Goal: Task Accomplishment & Management: Complete application form

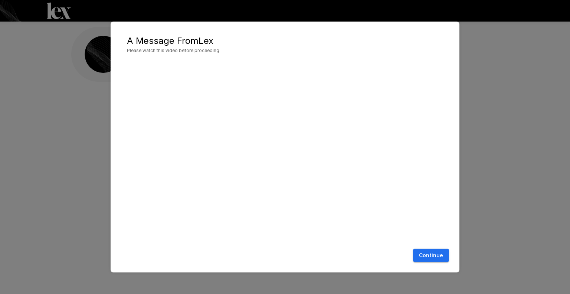
click at [445, 255] on button "Continue" at bounding box center [431, 255] width 36 height 14
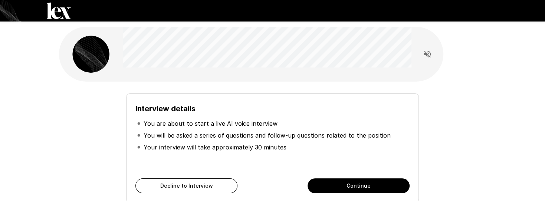
click at [346, 187] on button "Continue" at bounding box center [359, 186] width 102 height 15
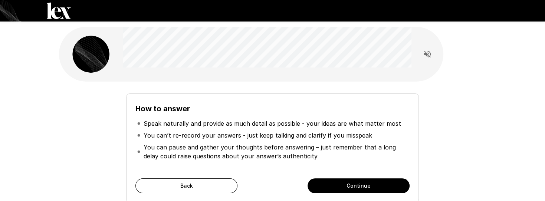
click at [346, 187] on button "Continue" at bounding box center [359, 186] width 102 height 15
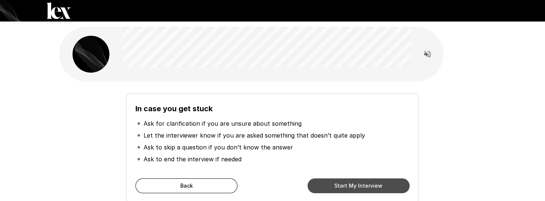
click at [346, 187] on button "Start My Interview" at bounding box center [359, 186] width 102 height 15
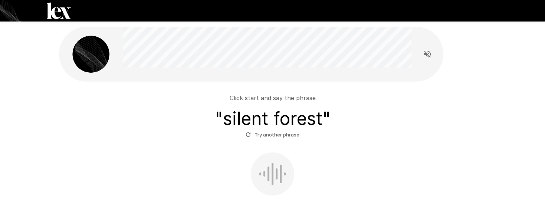
click at [272, 179] on div at bounding box center [273, 174] width 2 height 22
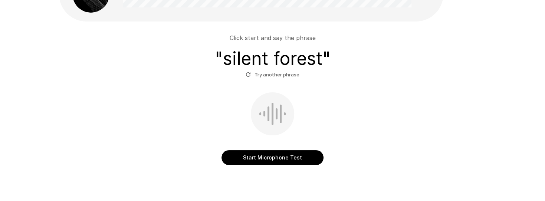
scroll to position [49, 0]
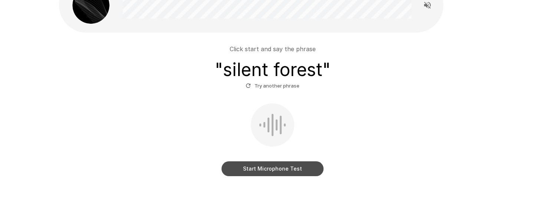
click at [297, 170] on button "Start Microphone Test" at bounding box center [273, 169] width 102 height 15
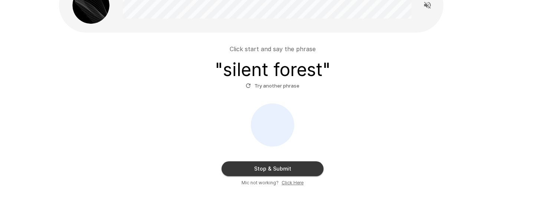
click at [297, 170] on button "Stop & Submit" at bounding box center [273, 169] width 102 height 15
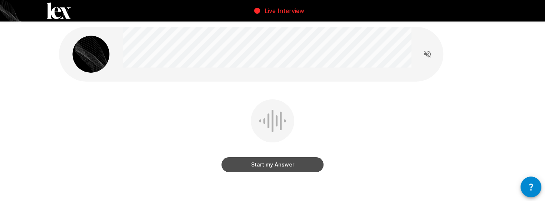
click at [276, 168] on button "Start my Answer" at bounding box center [273, 164] width 102 height 15
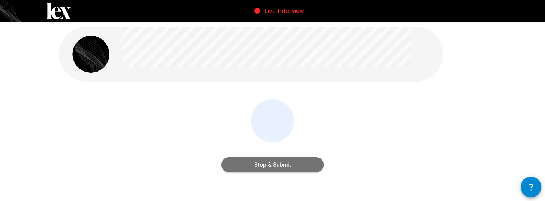
click at [276, 168] on button "Stop & Submit" at bounding box center [273, 164] width 102 height 15
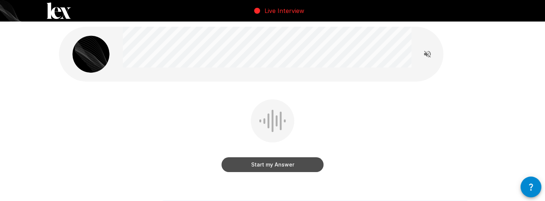
click at [276, 167] on button "Start my Answer" at bounding box center [273, 164] width 102 height 15
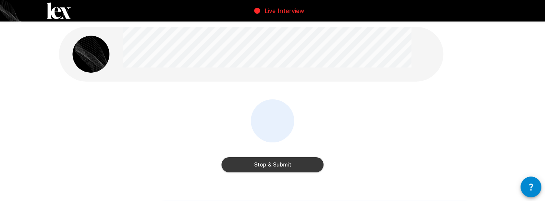
click at [276, 167] on button "Stop & Submit" at bounding box center [273, 164] width 102 height 15
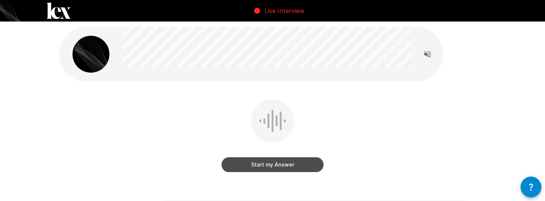
click at [276, 167] on button "Start my Answer" at bounding box center [273, 164] width 102 height 15
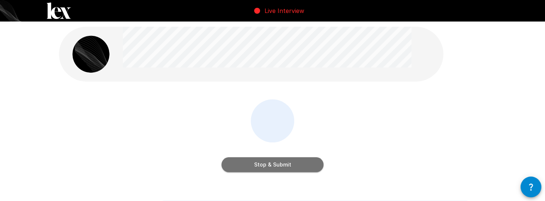
click at [277, 164] on button "Stop & Submit" at bounding box center [273, 164] width 102 height 15
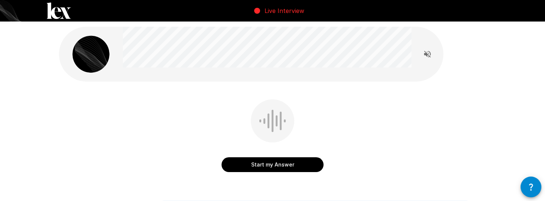
click at [277, 164] on button "Start my Answer" at bounding box center [273, 164] width 102 height 15
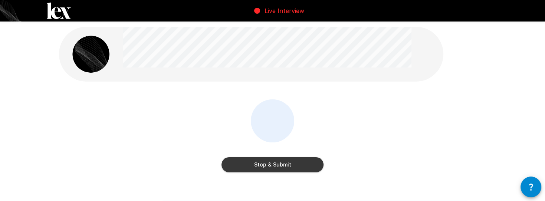
click at [276, 167] on button "Stop & Submit" at bounding box center [273, 164] width 102 height 15
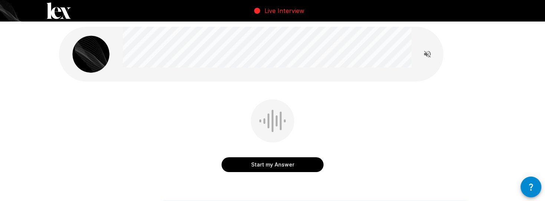
click at [267, 166] on button "Start my Answer" at bounding box center [273, 164] width 102 height 15
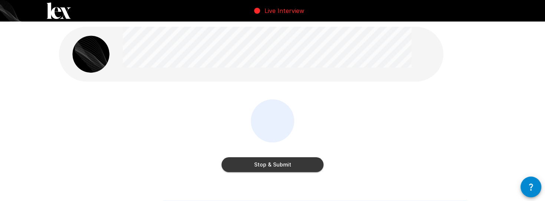
click at [263, 163] on button "Stop & Submit" at bounding box center [273, 164] width 102 height 15
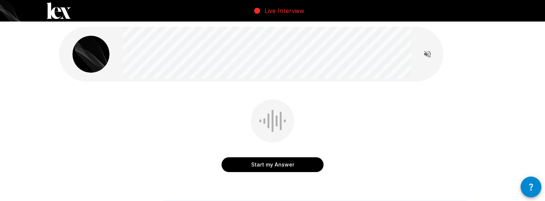
click at [280, 163] on button "Start my Answer" at bounding box center [273, 164] width 102 height 15
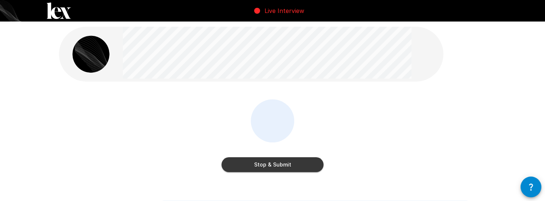
click at [279, 157] on div "Stop & Submit" at bounding box center [273, 158] width 102 height 30
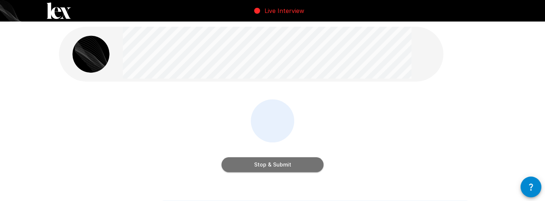
click at [277, 162] on button "Stop & Submit" at bounding box center [273, 164] width 102 height 15
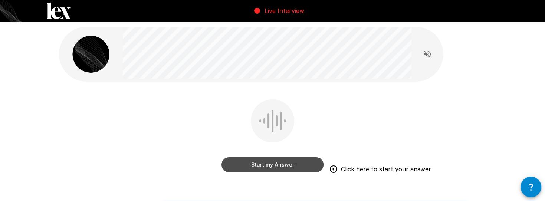
click at [278, 161] on button "Start my Answer" at bounding box center [273, 164] width 102 height 15
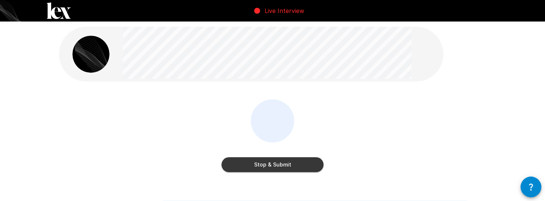
click at [276, 164] on button "Stop & Submit" at bounding box center [273, 164] width 102 height 15
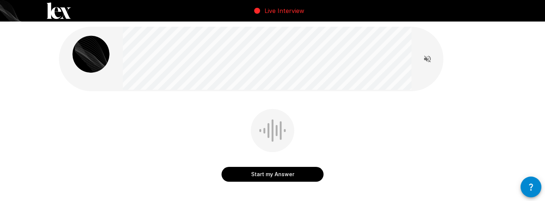
click at [272, 177] on button "Start my Answer" at bounding box center [273, 174] width 102 height 15
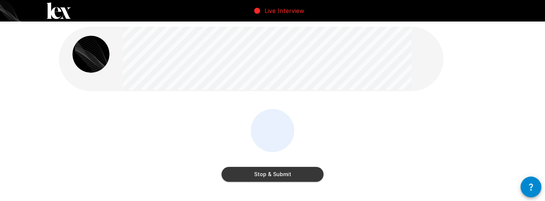
click at [273, 170] on button "Stop & Submit" at bounding box center [273, 174] width 102 height 15
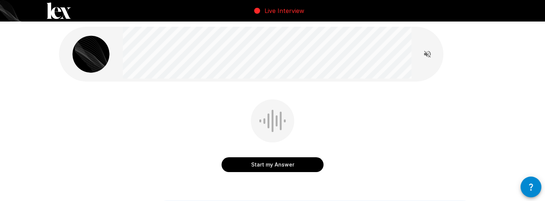
click at [279, 164] on button "Start my Answer" at bounding box center [273, 164] width 102 height 15
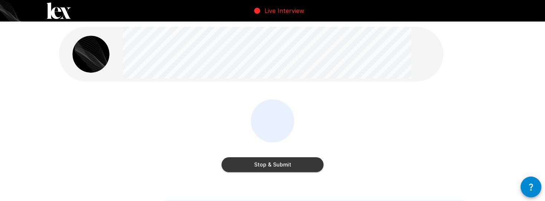
click at [277, 166] on button "Stop & Submit" at bounding box center [273, 164] width 102 height 15
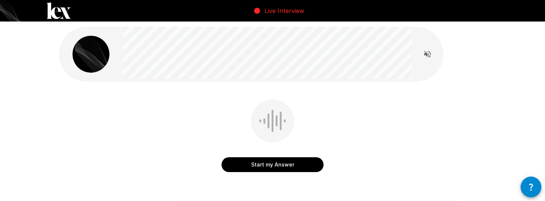
click at [272, 167] on button "Start my Answer" at bounding box center [273, 164] width 102 height 15
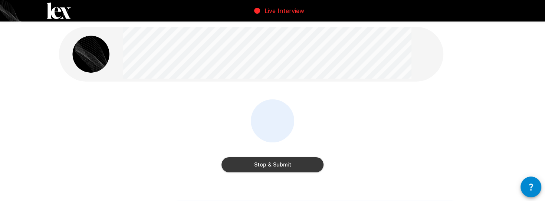
click at [272, 167] on button "Stop & Submit" at bounding box center [273, 164] width 102 height 15
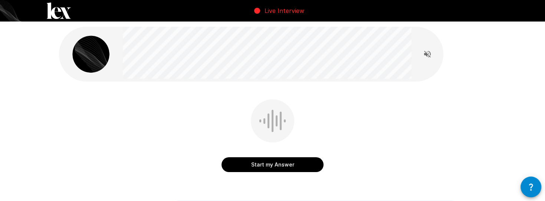
click at [271, 167] on button "Start my Answer" at bounding box center [273, 164] width 102 height 15
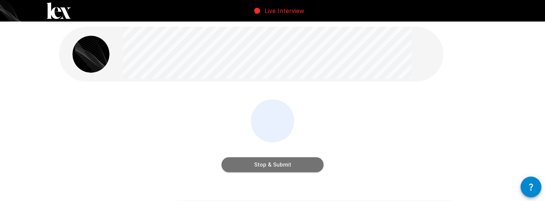
click at [273, 163] on button "Stop & Submit" at bounding box center [273, 164] width 102 height 15
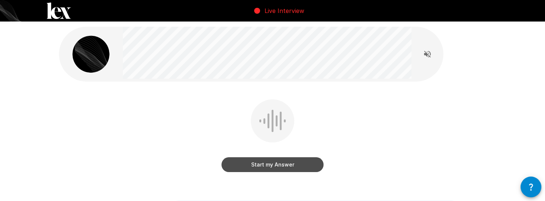
click at [297, 159] on button "Start my Answer" at bounding box center [273, 164] width 102 height 15
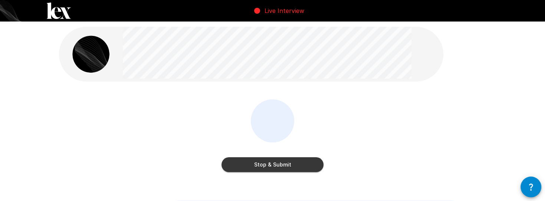
click at [286, 169] on button "Stop & Submit" at bounding box center [273, 164] width 102 height 15
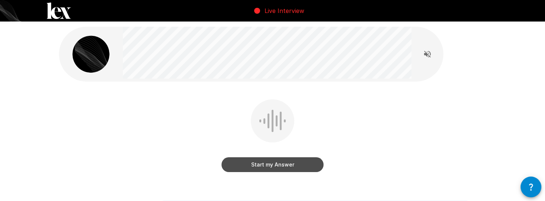
click at [269, 166] on button "Start my Answer" at bounding box center [273, 164] width 102 height 15
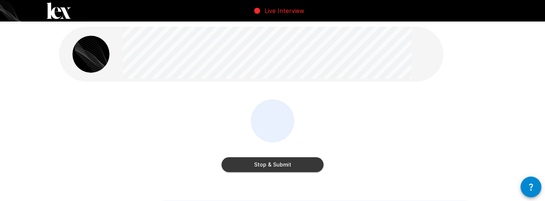
click at [269, 166] on button "Stop & Submit" at bounding box center [273, 164] width 102 height 15
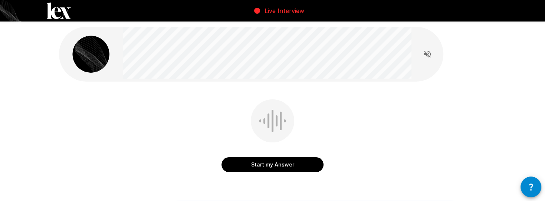
click at [270, 164] on button "Start my Answer" at bounding box center [273, 164] width 102 height 15
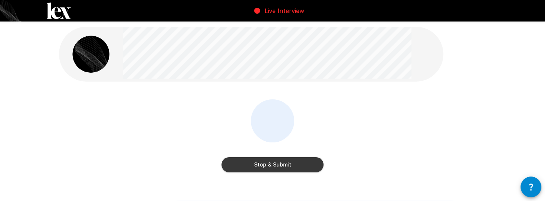
click at [263, 167] on button "Stop & Submit" at bounding box center [273, 164] width 102 height 15
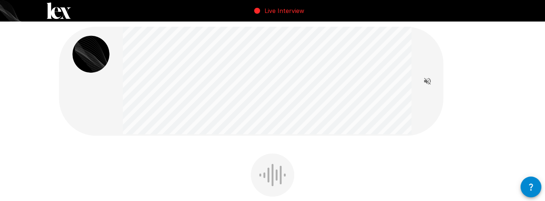
click at [276, 181] on div at bounding box center [272, 175] width 43 height 43
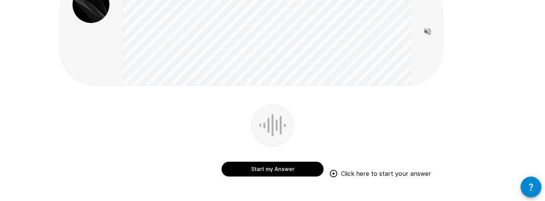
scroll to position [37, 0]
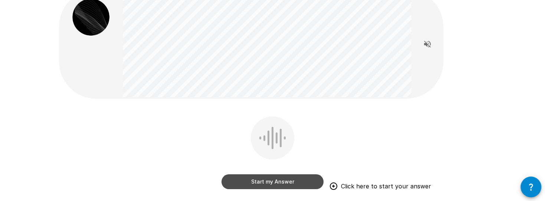
click at [296, 181] on button "Start my Answer" at bounding box center [273, 182] width 102 height 15
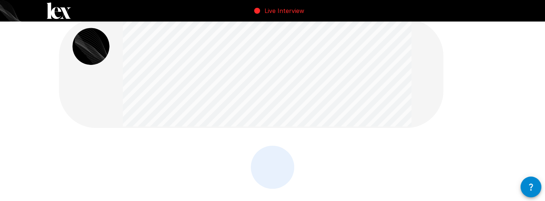
scroll to position [0, 0]
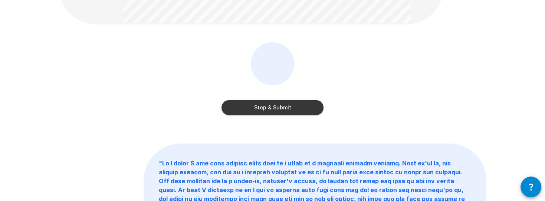
click at [299, 108] on button "Stop & Submit" at bounding box center [273, 107] width 102 height 15
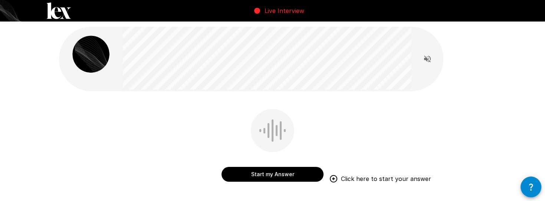
click at [288, 172] on button "Start my Answer" at bounding box center [273, 174] width 102 height 15
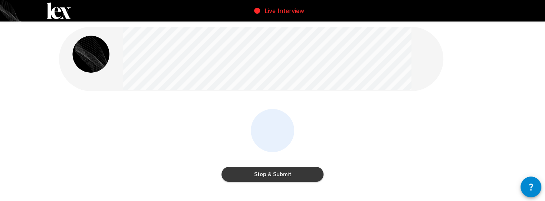
click at [305, 172] on button "Stop & Submit" at bounding box center [273, 174] width 102 height 15
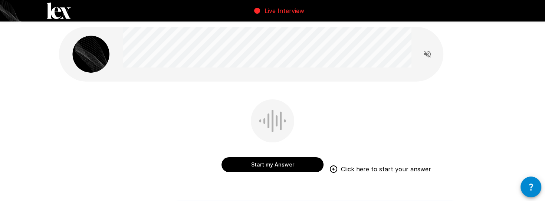
click at [292, 169] on button "Start my Answer" at bounding box center [273, 164] width 102 height 15
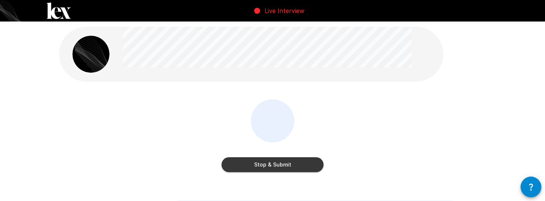
click at [264, 166] on button "Stop & Submit" at bounding box center [273, 164] width 102 height 15
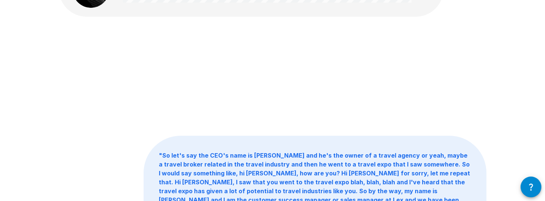
scroll to position [21, 0]
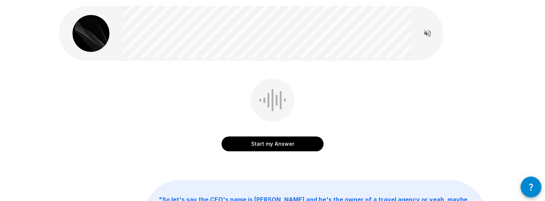
click at [284, 143] on button "Start my Answer" at bounding box center [273, 144] width 102 height 15
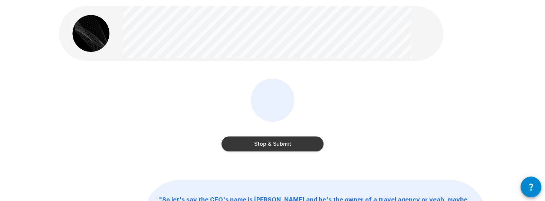
click at [272, 147] on button "Stop & Submit" at bounding box center [273, 144] width 102 height 15
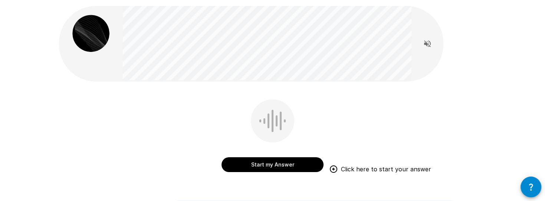
click at [267, 166] on button "Start my Answer" at bounding box center [273, 164] width 102 height 15
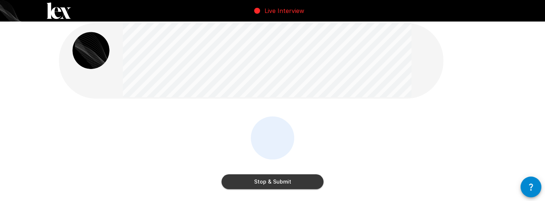
scroll to position [0, 0]
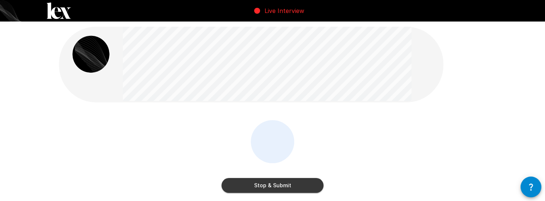
click at [288, 182] on button "Stop & Submit" at bounding box center [273, 185] width 102 height 15
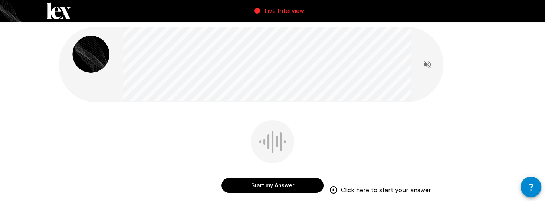
click at [274, 182] on button "Start my Answer" at bounding box center [273, 185] width 102 height 15
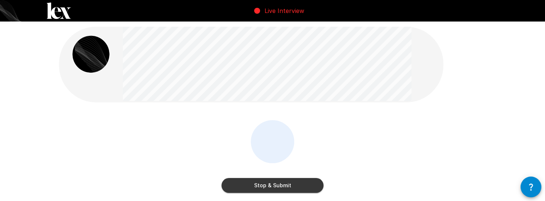
click at [254, 179] on button "Stop & Submit" at bounding box center [273, 185] width 102 height 15
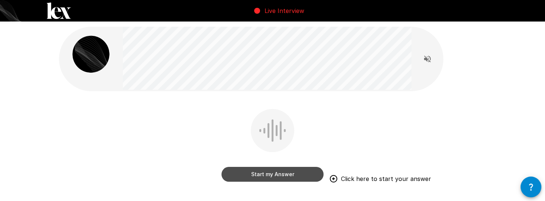
click at [301, 170] on button "Start my Answer" at bounding box center [273, 174] width 102 height 15
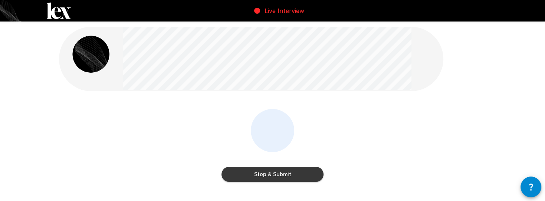
click at [263, 180] on button "Stop & Submit" at bounding box center [273, 174] width 102 height 15
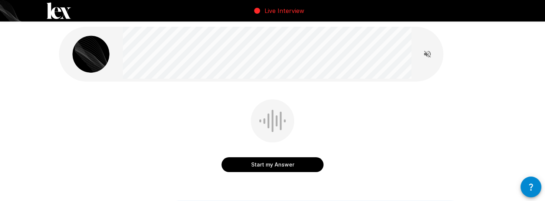
click at [269, 161] on button "Start my Answer" at bounding box center [273, 164] width 102 height 15
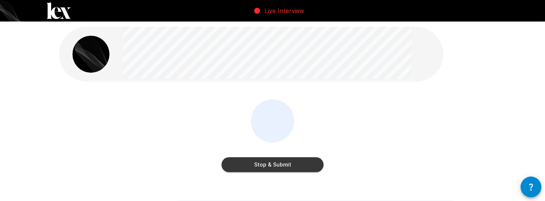
click at [284, 166] on button "Stop & Submit" at bounding box center [273, 164] width 102 height 15
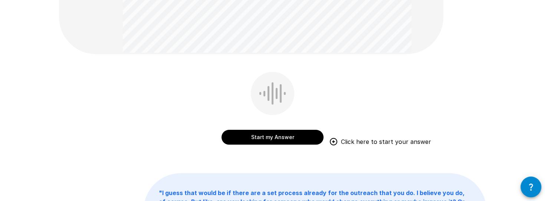
scroll to position [179, 0]
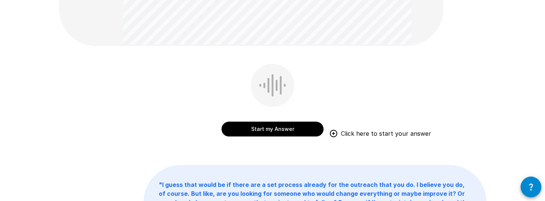
click at [284, 130] on button "Start my Answer" at bounding box center [273, 129] width 102 height 15
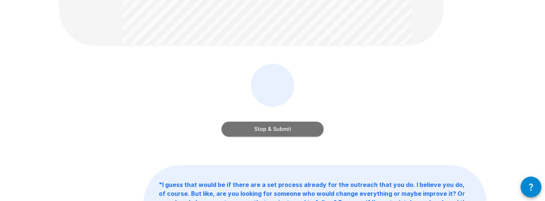
click at [282, 131] on button "Stop & Submit" at bounding box center [273, 129] width 102 height 15
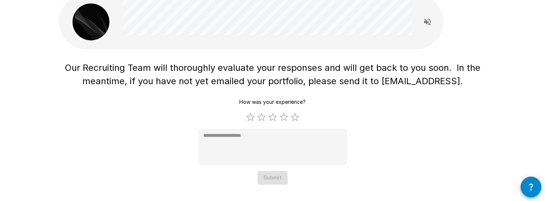
scroll to position [32, 0]
click at [294, 117] on label "5 Stars" at bounding box center [295, 117] width 11 height 11
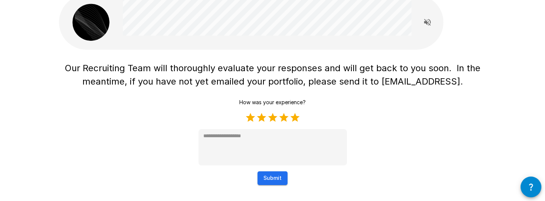
type textarea "*"
click at [277, 183] on button "Submit" at bounding box center [273, 179] width 30 height 14
